Goal: Task Accomplishment & Management: Use online tool/utility

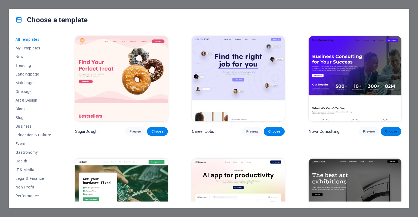
click at [387, 129] on span "Choose" at bounding box center [391, 131] width 12 height 4
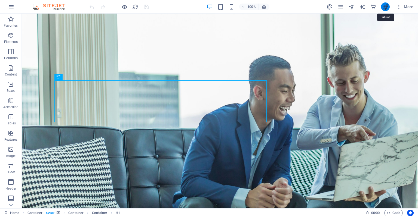
click at [387, 8] on icon "publish" at bounding box center [385, 7] width 6 height 6
click at [385, 6] on icon "publish" at bounding box center [385, 7] width 6 height 6
